Goal: Check status: Check status

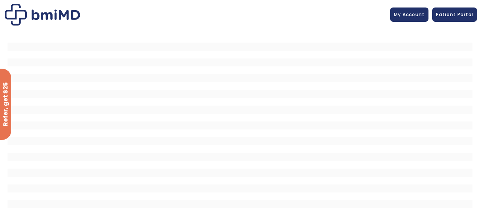
scroll to position [35, 0]
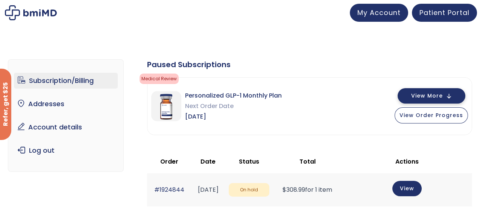
click at [434, 91] on button "View More" at bounding box center [431, 95] width 68 height 15
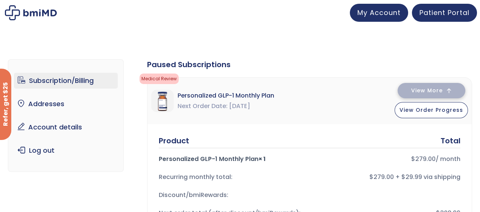
click at [434, 91] on span "View More" at bounding box center [427, 90] width 32 height 5
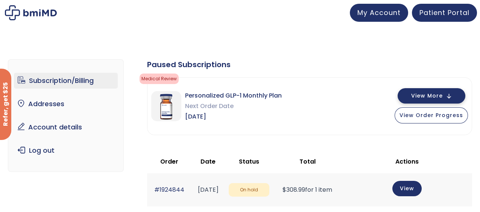
click at [433, 94] on span "View More" at bounding box center [427, 96] width 32 height 5
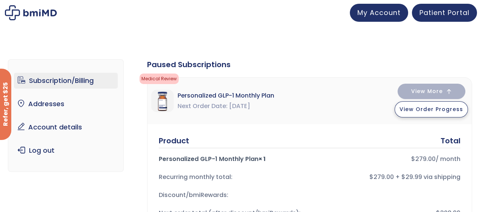
click at [441, 108] on span "View Order Progress" at bounding box center [431, 110] width 64 height 8
